Goal: Information Seeking & Learning: Learn about a topic

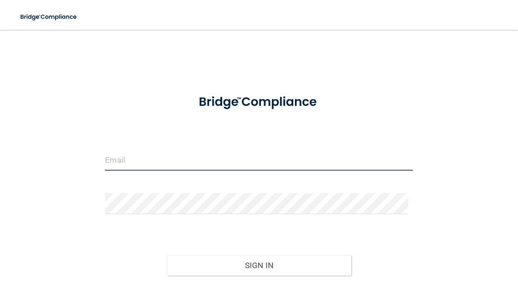
click at [137, 161] on input "email" at bounding box center [259, 160] width 308 height 21
type input "[EMAIL_ADDRESS][DOMAIN_NAME]"
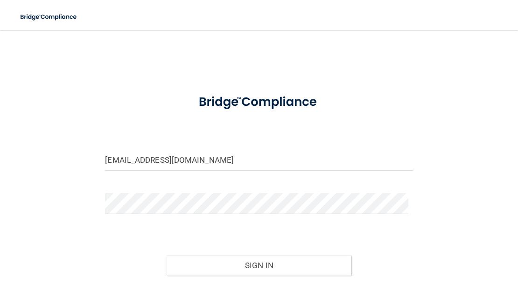
click at [244, 276] on div "Forgot Password?" at bounding box center [259, 299] width 322 height 47
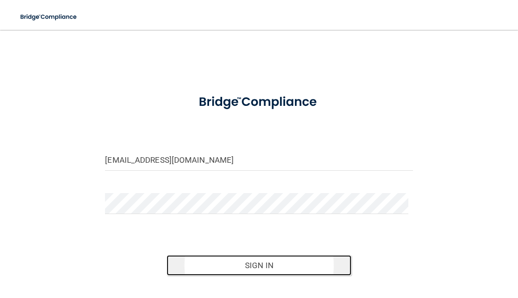
click at [244, 268] on button "Sign In" at bounding box center [259, 265] width 185 height 21
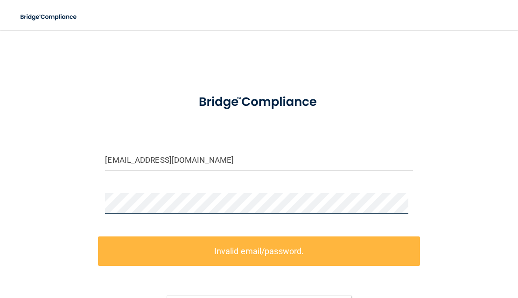
click at [87, 204] on div "[EMAIL_ADDRESS][DOMAIN_NAME] Invalid email/password. You don't have permission …" at bounding box center [259, 201] width 481 height 324
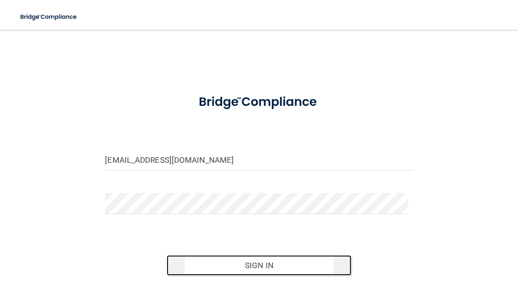
click at [242, 260] on button "Sign In" at bounding box center [259, 265] width 185 height 21
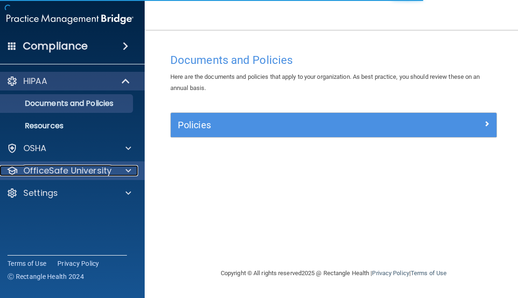
click at [123, 173] on div at bounding box center [126, 170] width 23 height 11
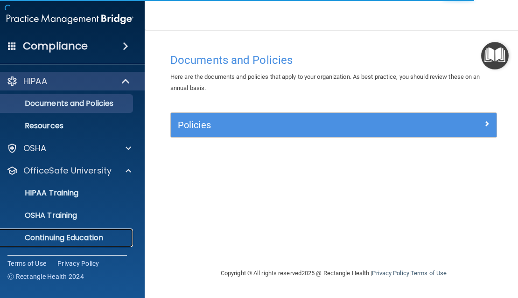
click at [93, 236] on p "Continuing Education" at bounding box center [64, 237] width 127 height 9
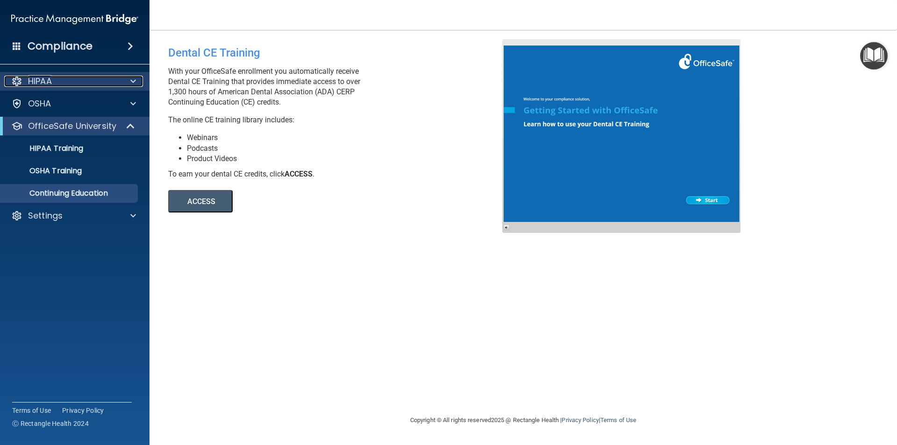
click at [134, 78] on span at bounding box center [133, 81] width 6 height 11
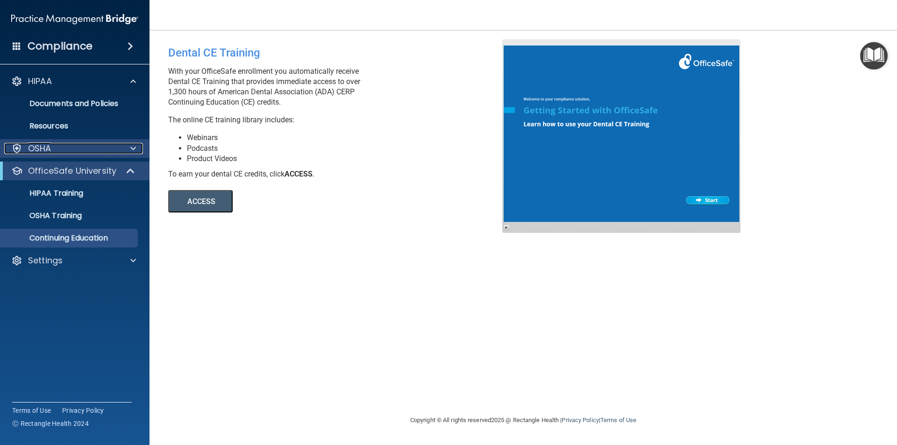
click at [132, 152] on span at bounding box center [133, 148] width 6 height 11
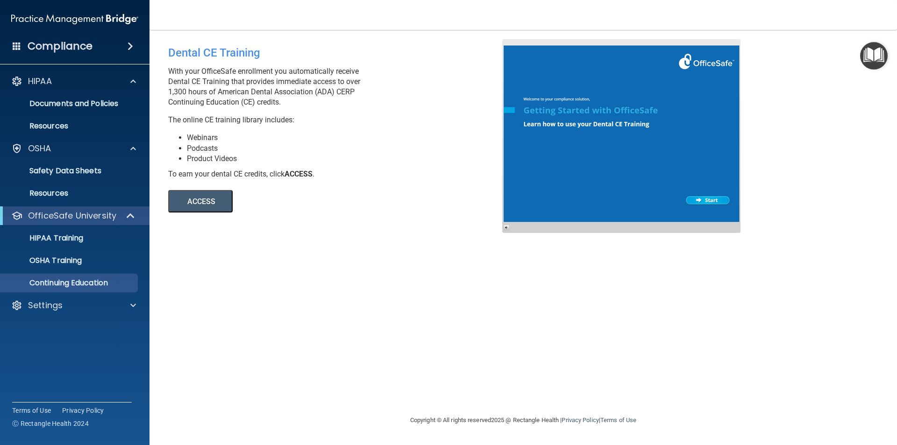
click at [196, 199] on button "ACCESS" at bounding box center [200, 201] width 64 height 22
click at [131, 46] on span at bounding box center [130, 46] width 6 height 11
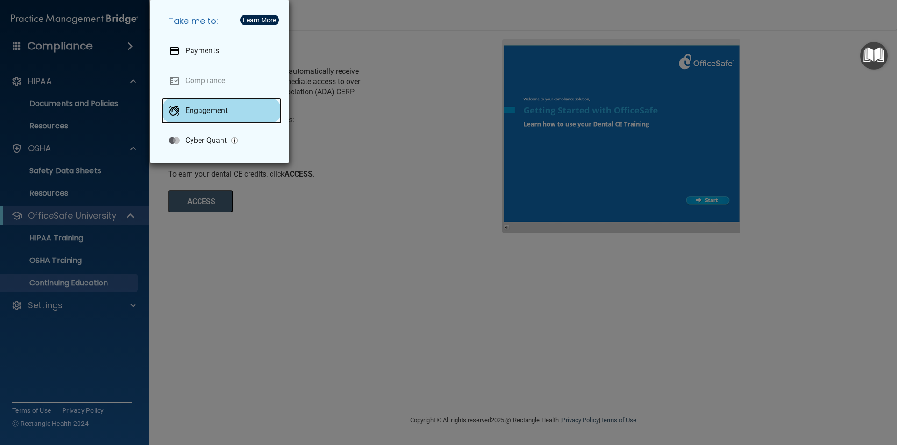
click at [205, 113] on p "Engagement" at bounding box center [206, 110] width 42 height 9
click at [56, 50] on div "Take me to: Payments Compliance Engagement Cyber Quant" at bounding box center [448, 222] width 897 height 445
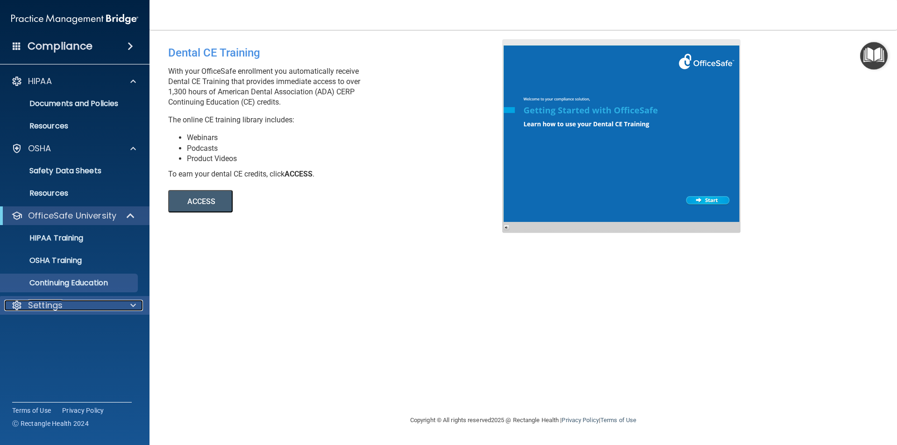
click at [121, 298] on div at bounding box center [131, 305] width 23 height 11
click at [56, 298] on p "My Account" at bounding box center [69, 327] width 127 height 9
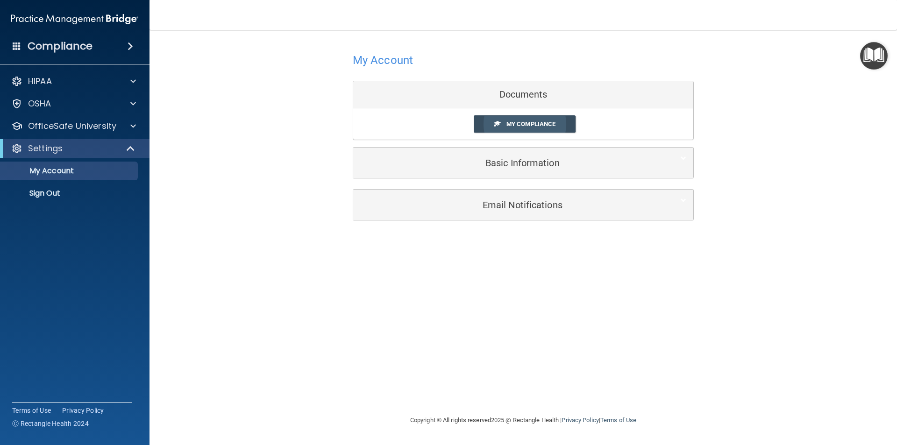
click at [518, 126] on span "My Compliance" at bounding box center [530, 123] width 49 height 7
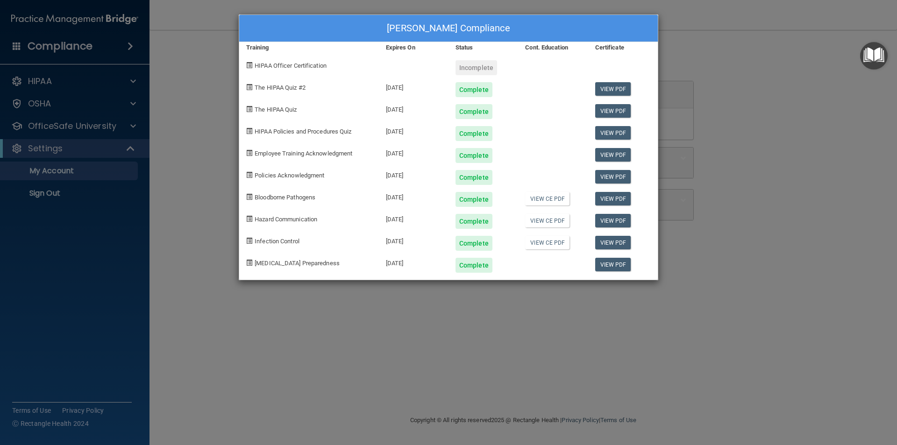
click at [518, 81] on div "[PERSON_NAME] Compliance Training Expires On Status Cont. Education Certificate…" at bounding box center [448, 222] width 897 height 445
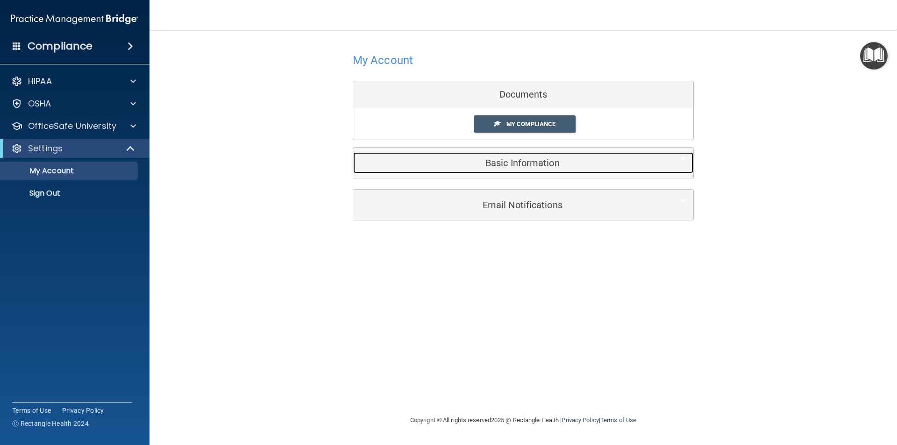
click at [518, 163] on h5 "Basic Information" at bounding box center [508, 163] width 297 height 10
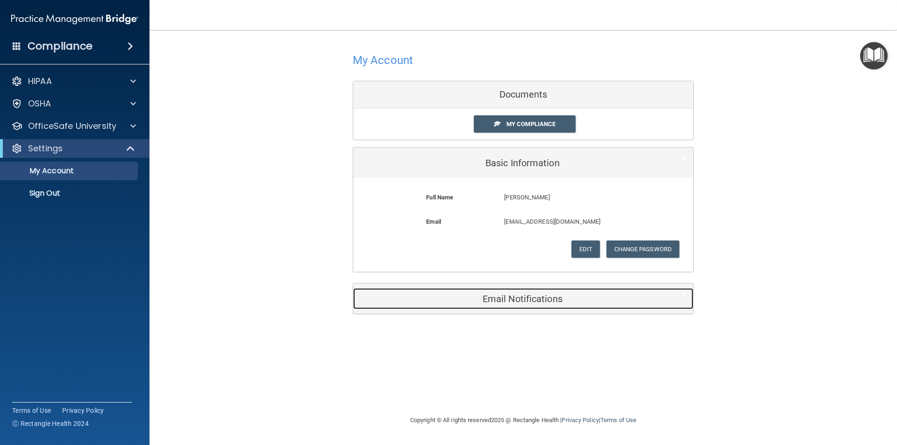
click at [518, 298] on h5 "Email Notifications" at bounding box center [508, 299] width 297 height 10
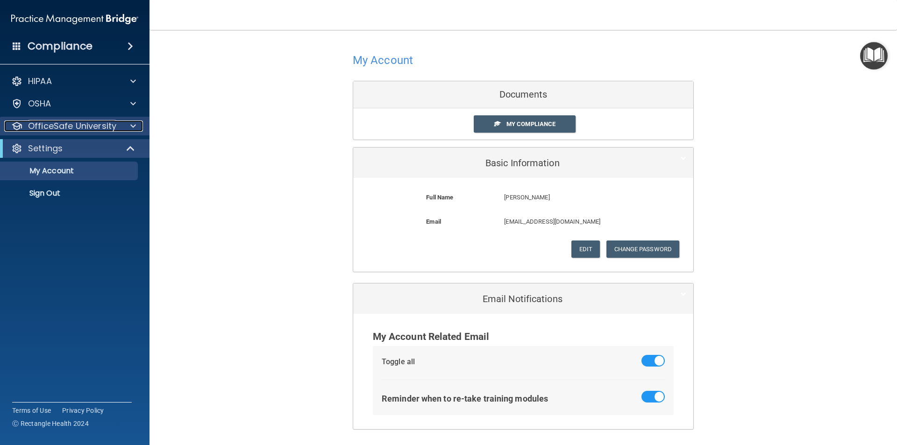
click at [84, 129] on p "OfficeSafe University" at bounding box center [72, 125] width 88 height 11
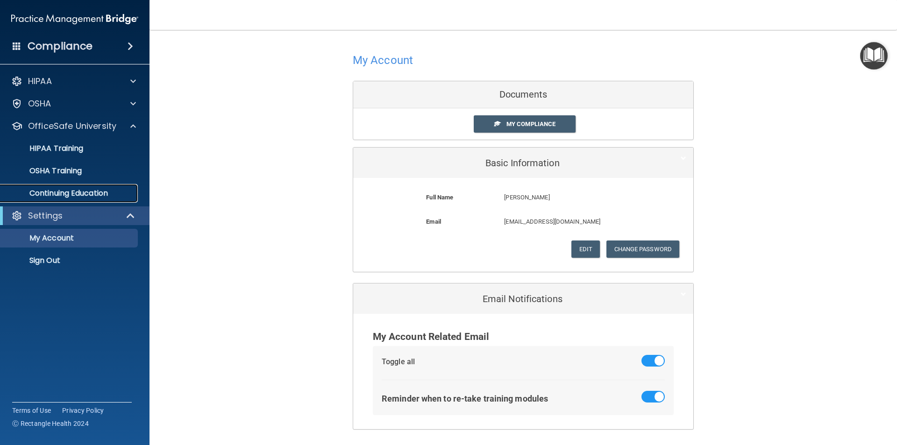
click at [91, 195] on p "Continuing Education" at bounding box center [69, 193] width 127 height 9
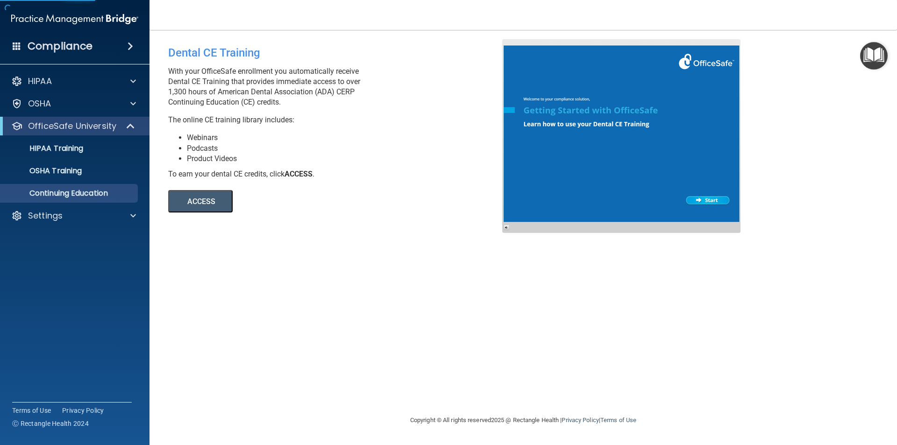
click at [214, 200] on button "ACCESS" at bounding box center [200, 201] width 64 height 22
